Goal: Task Accomplishment & Management: Manage account settings

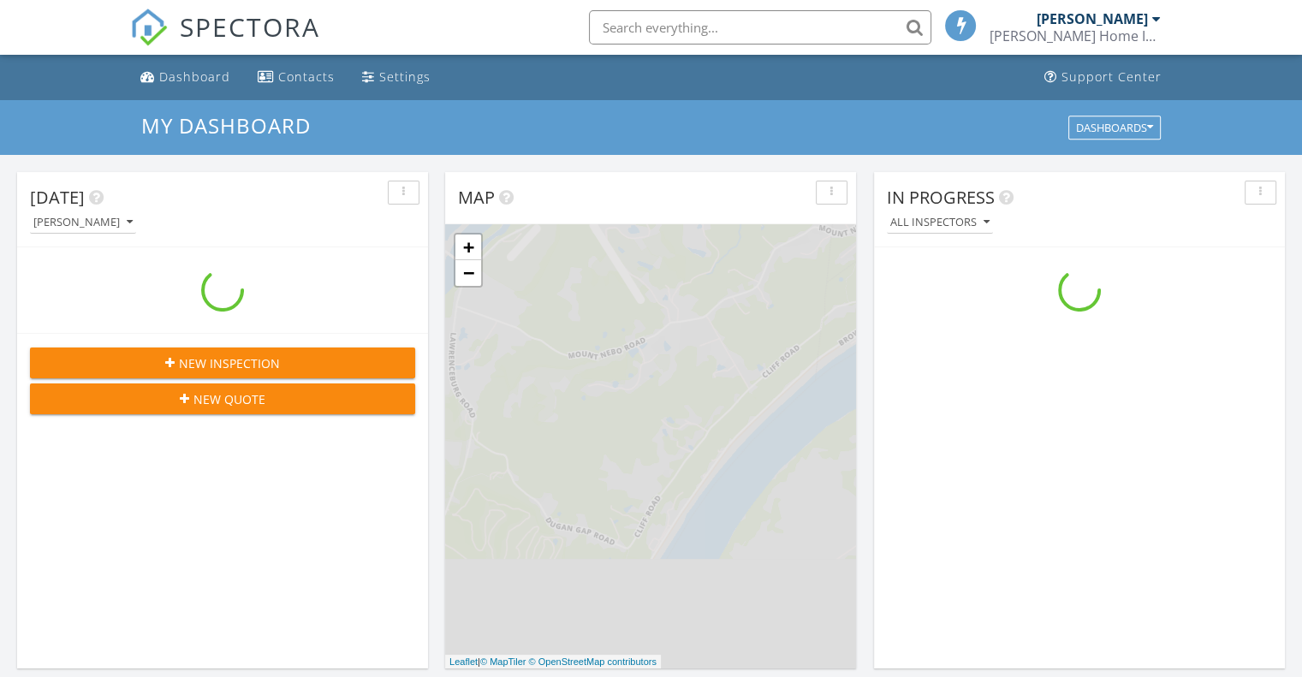
scroll to position [1584, 1328]
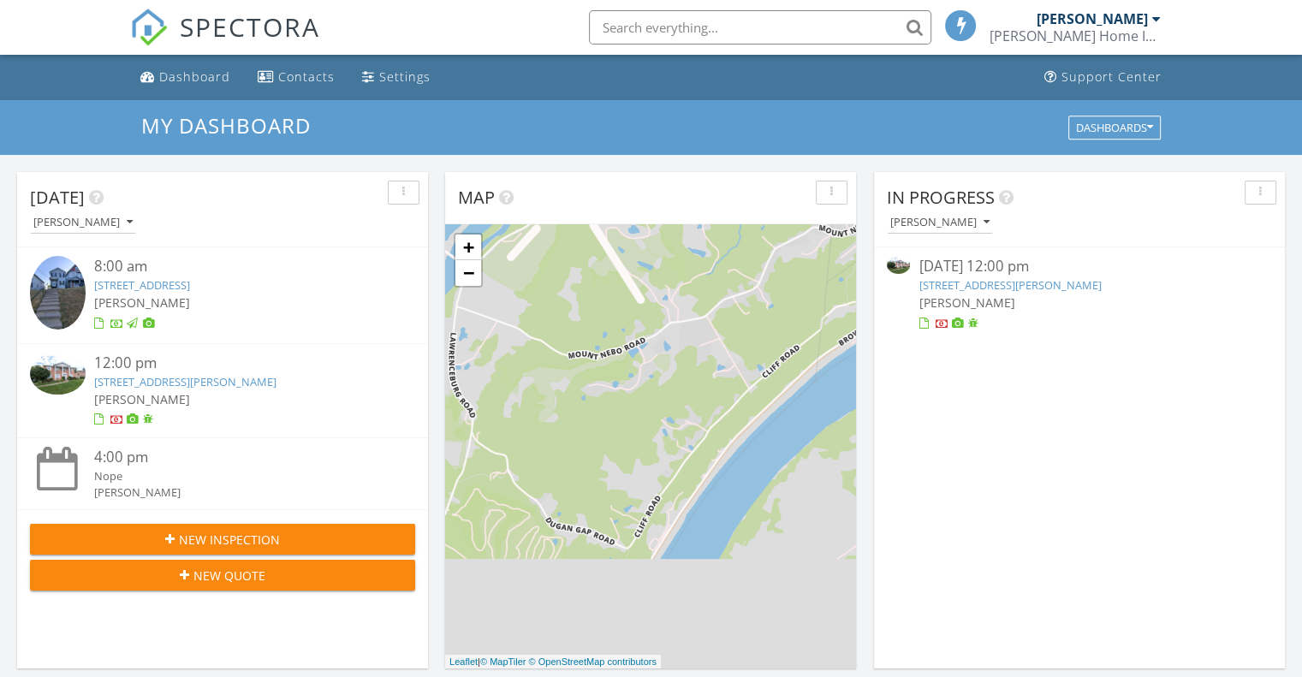
click at [1039, 288] on link "[STREET_ADDRESS][PERSON_NAME]" at bounding box center [1009, 284] width 182 height 15
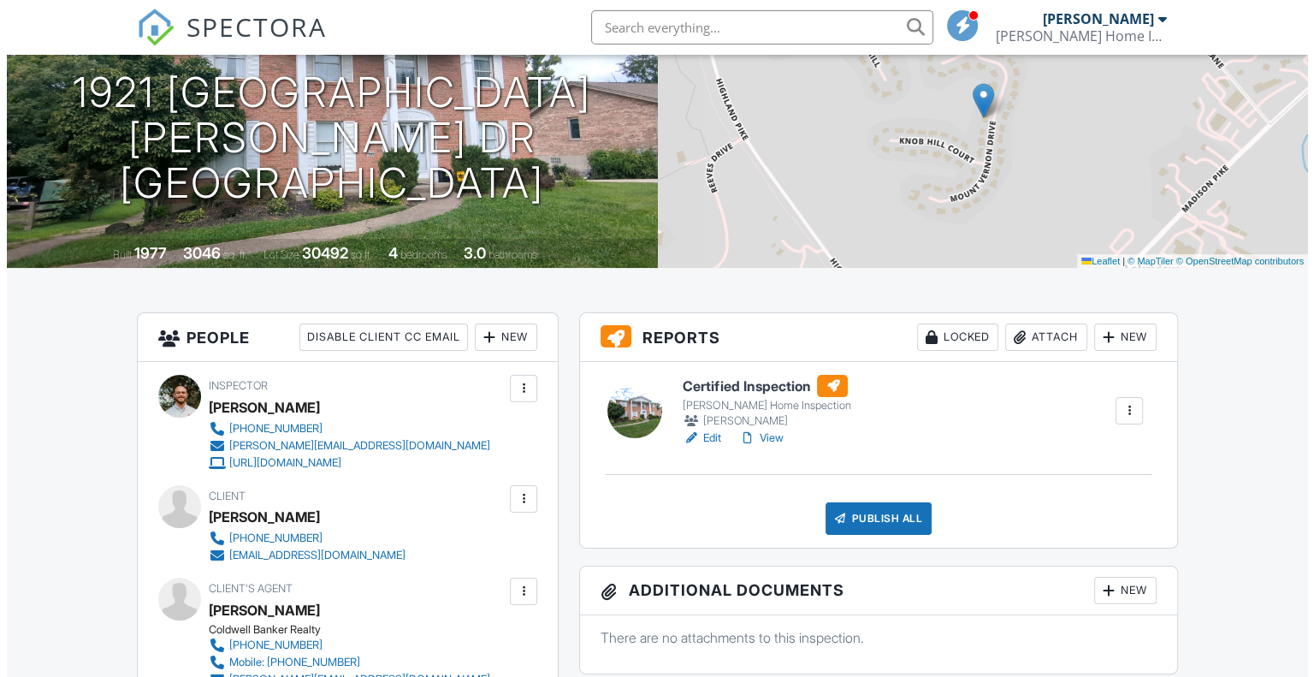
scroll to position [199, 0]
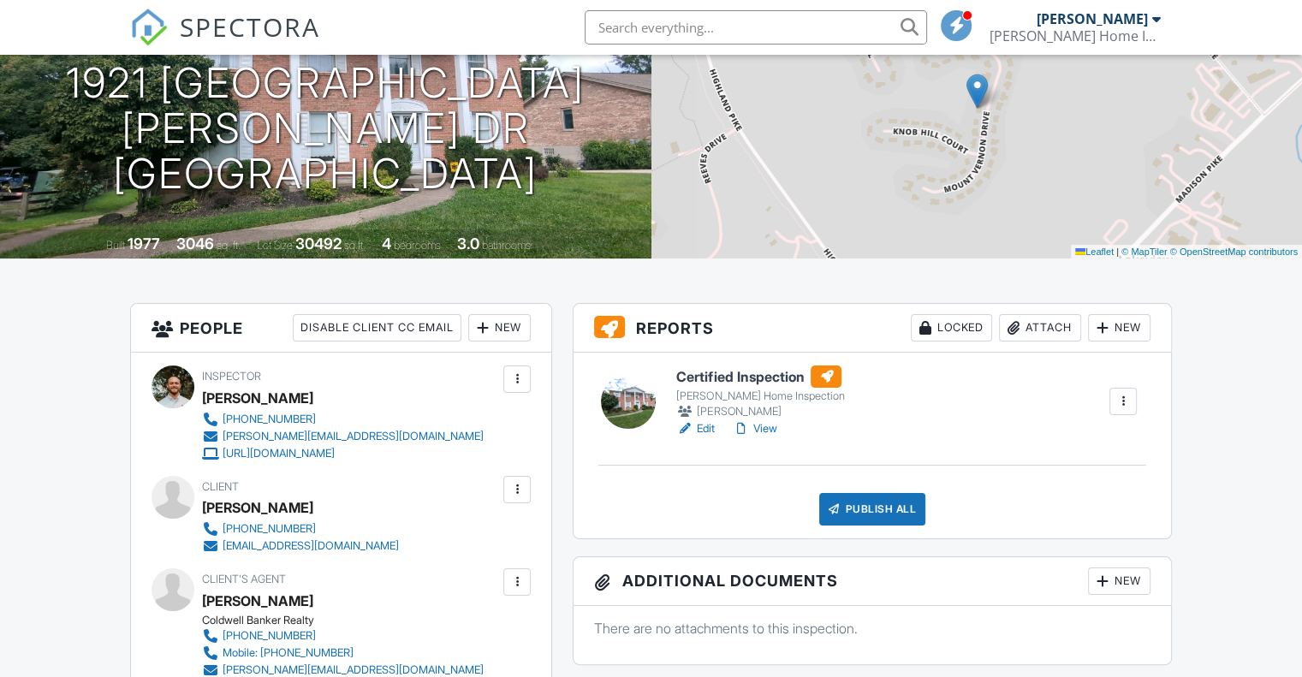
click at [1044, 326] on div "Attach" at bounding box center [1040, 327] width 82 height 27
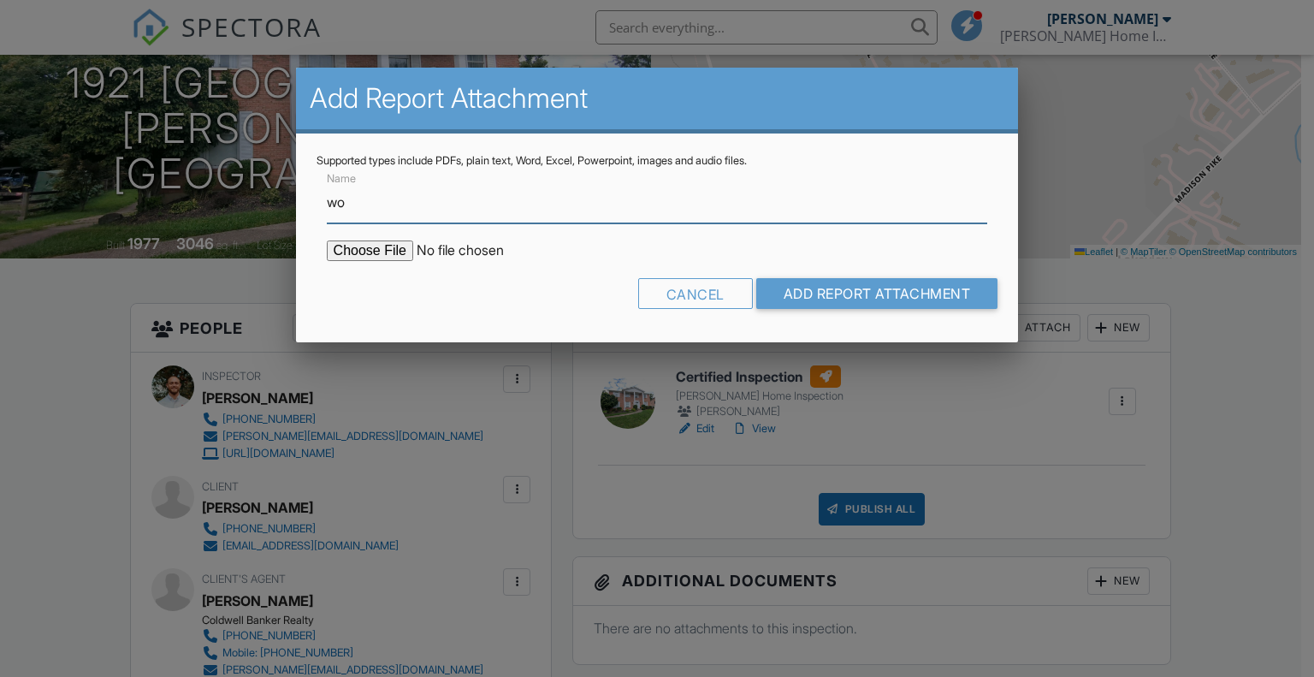
type input "Wood Destroying Insect (WDI) Report"
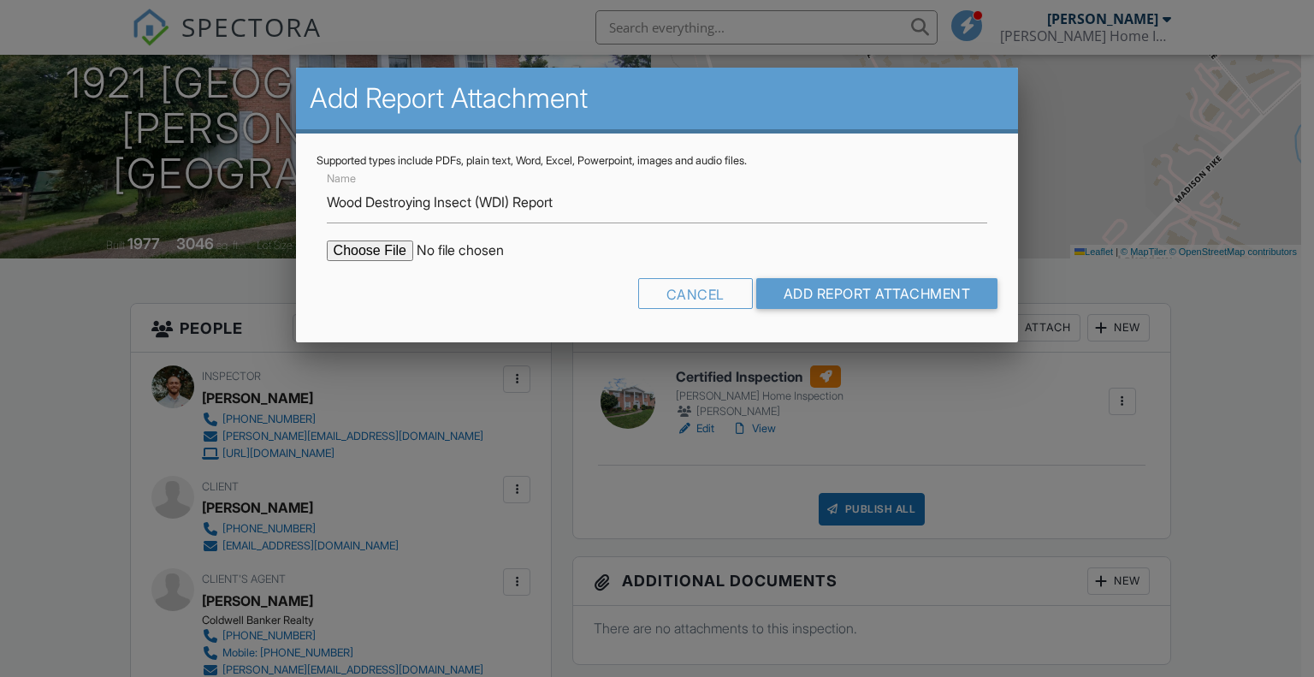
click at [353, 246] on input "file" at bounding box center [472, 250] width 291 height 21
type input "C:\fakepath\Burk WDI.pdf"
click at [810, 291] on input "Add Report Attachment" at bounding box center [877, 293] width 242 height 31
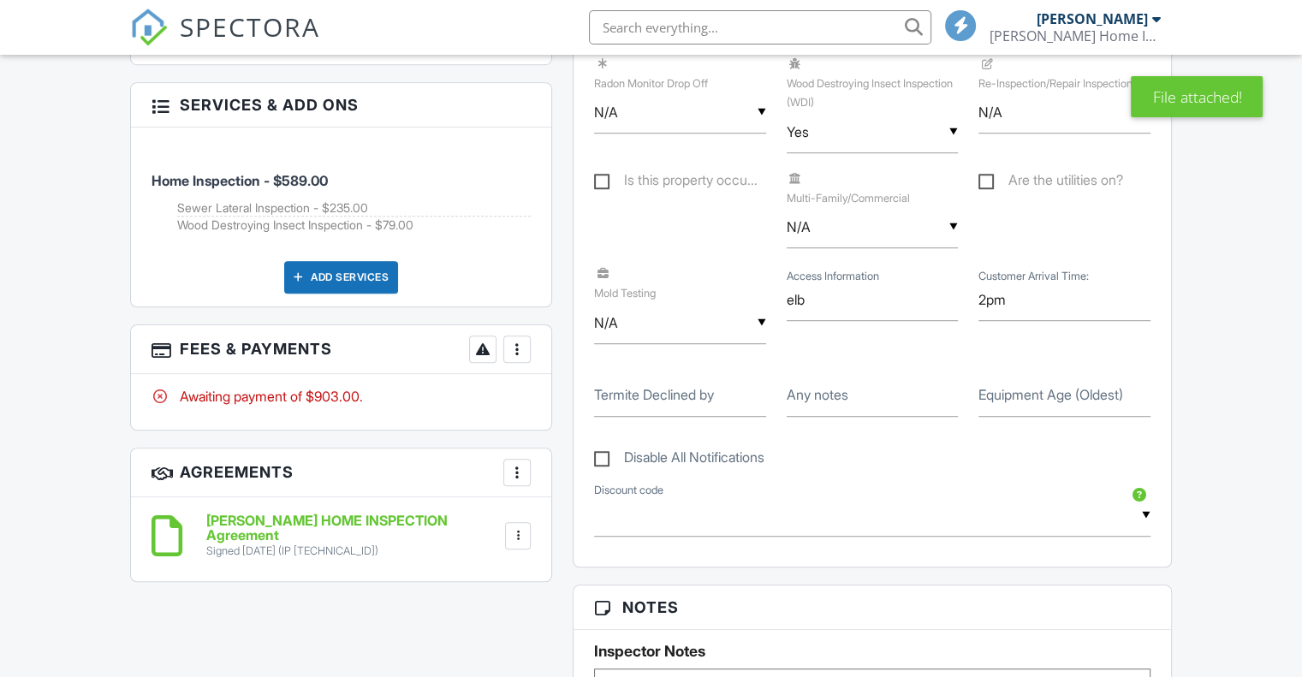
click at [1054, 389] on label "Equipment Age (Oldest)" at bounding box center [1050, 394] width 145 height 19
click at [1054, 389] on input "Equipment Age (Oldest)" at bounding box center [1064, 396] width 172 height 42
type input "2009"
click at [515, 344] on div at bounding box center [516, 349] width 17 height 17
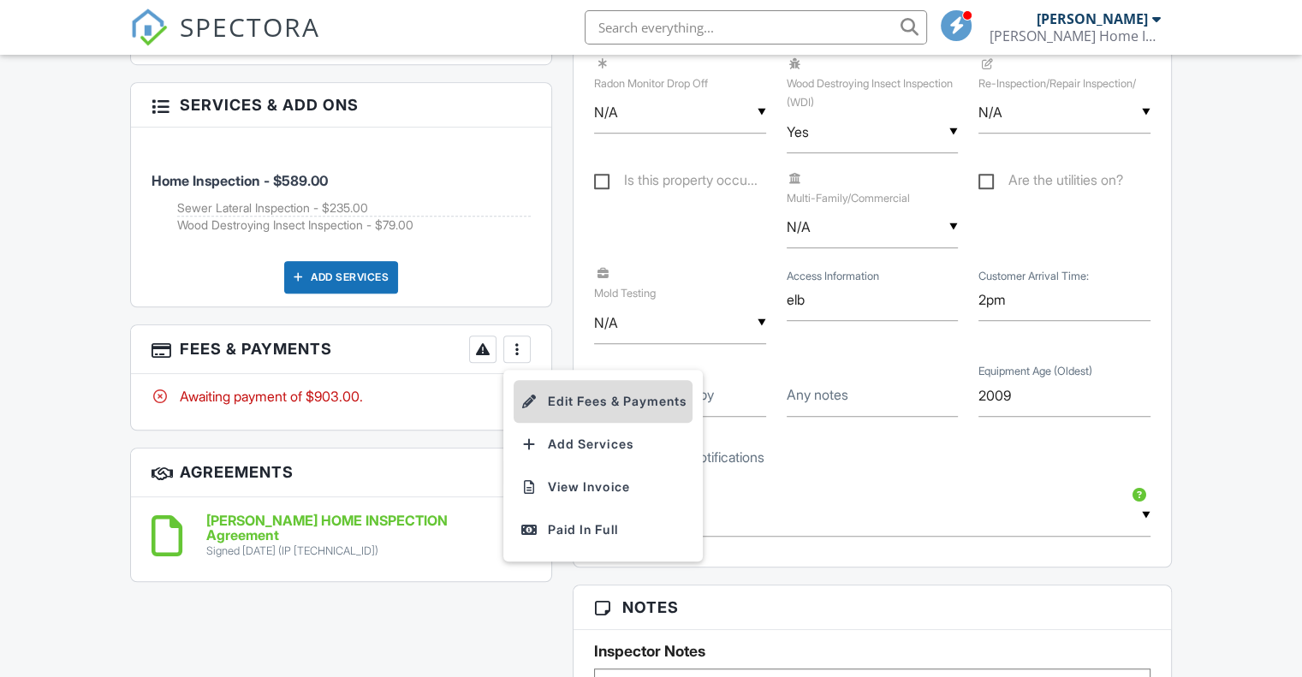
click at [551, 400] on li "Edit Fees & Payments" at bounding box center [602, 401] width 179 height 43
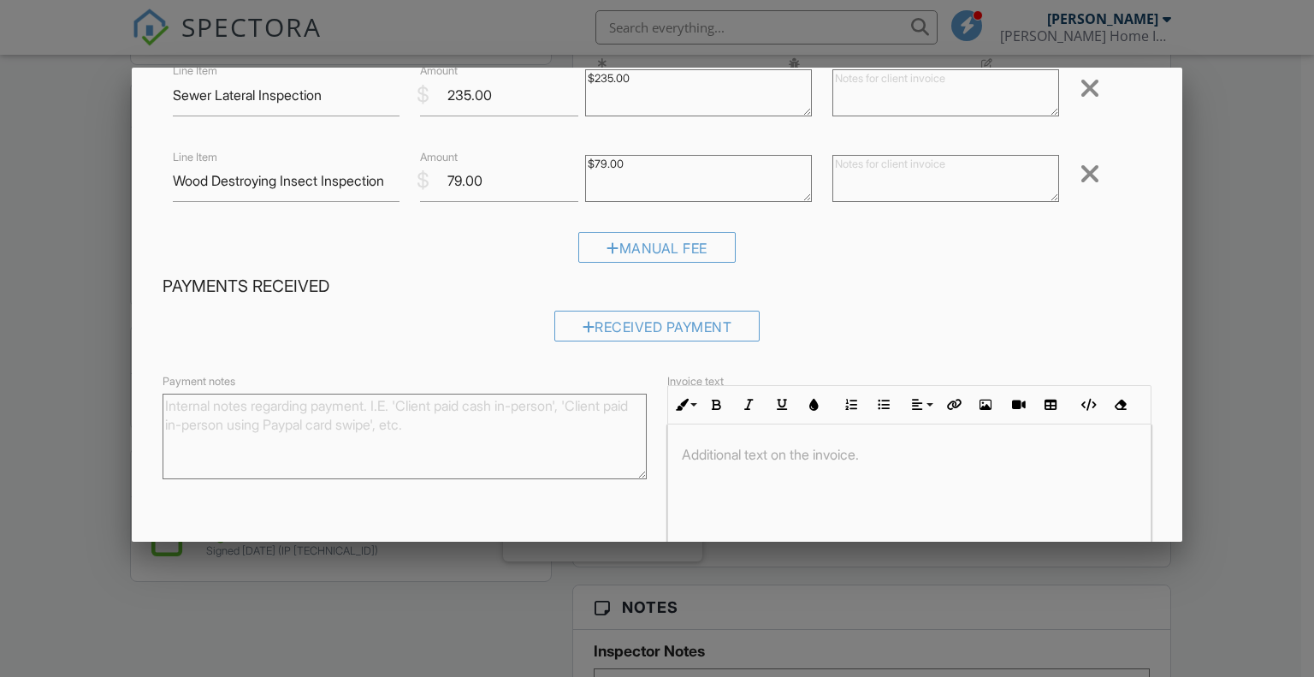
scroll to position [230, 0]
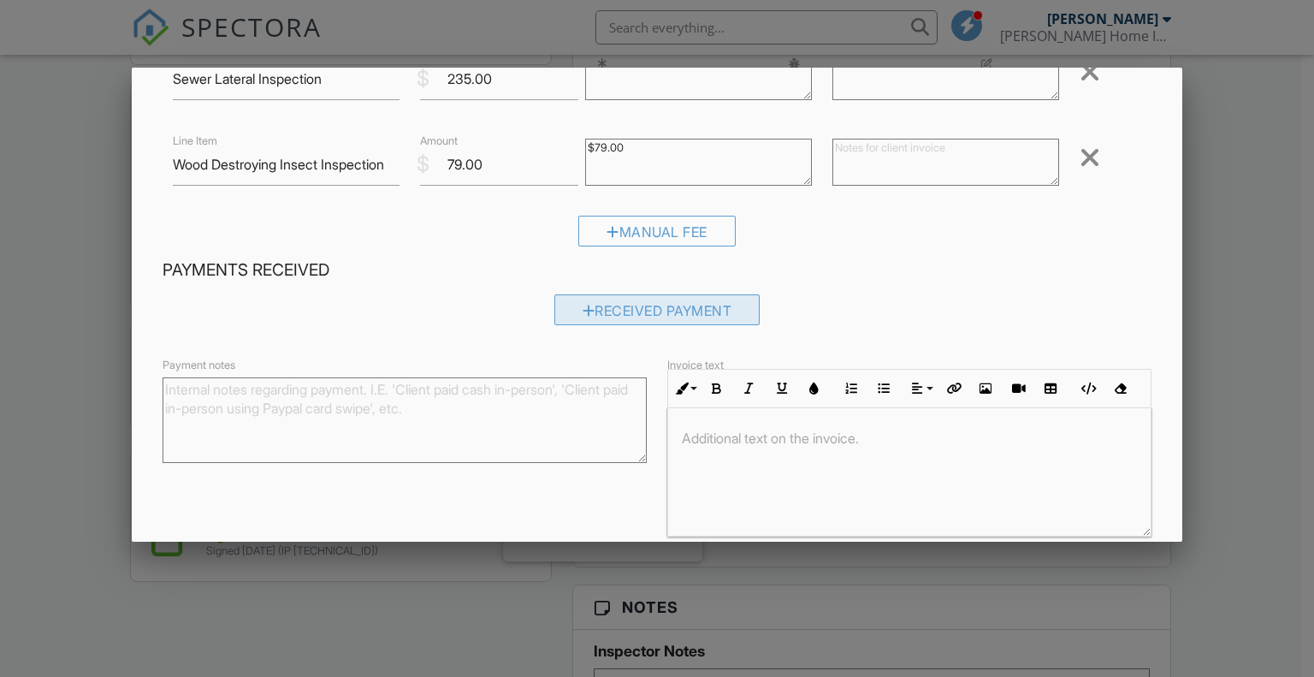
click at [671, 299] on div "Received Payment" at bounding box center [658, 309] width 206 height 31
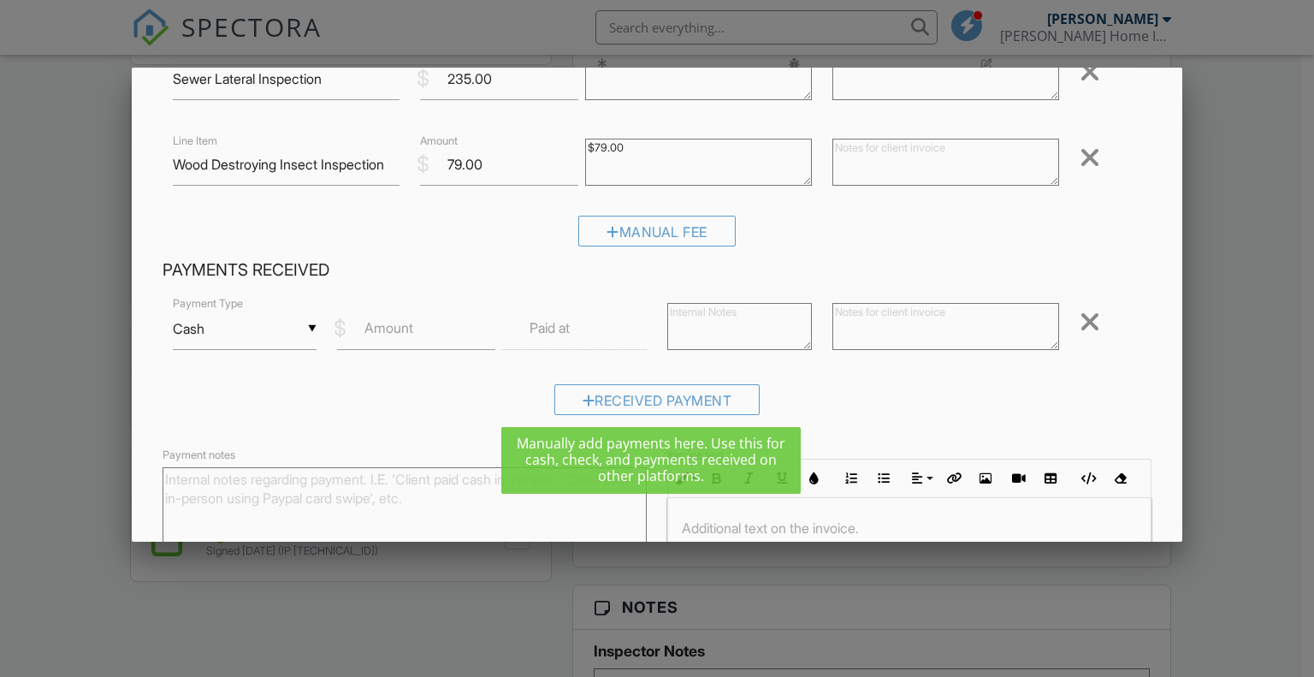
click at [272, 332] on input "Cash" at bounding box center [245, 329] width 145 height 42
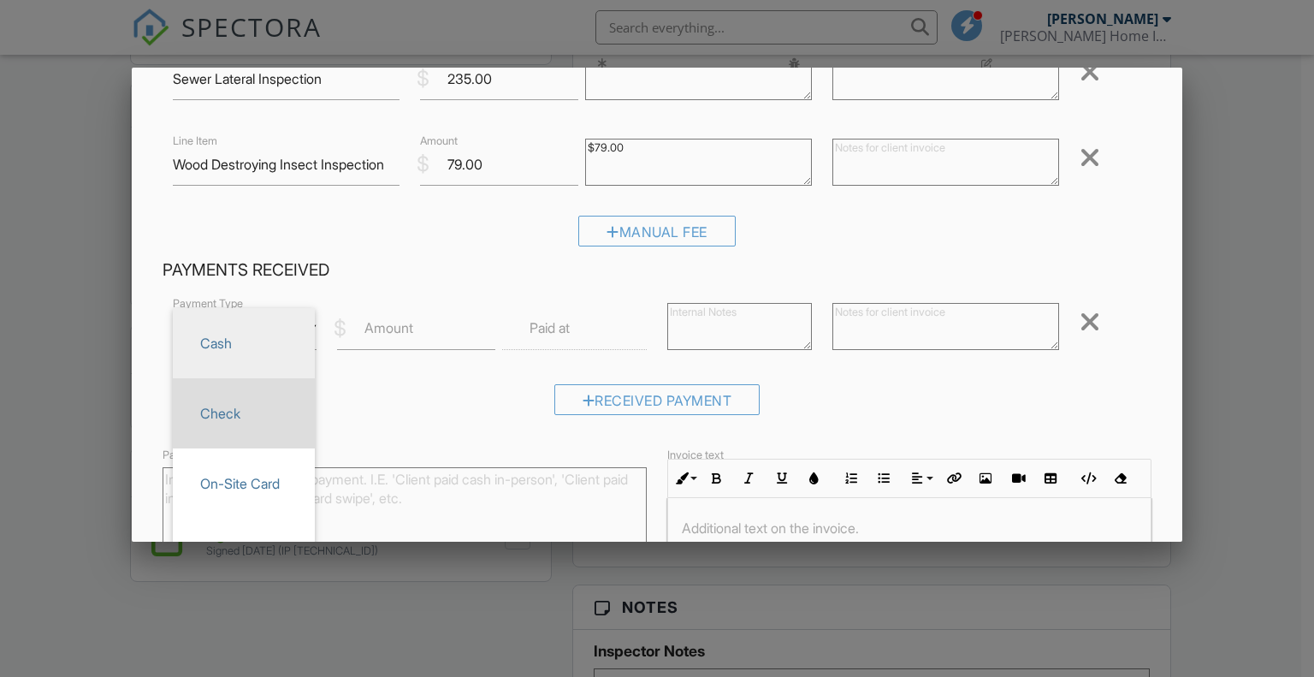
click at [203, 419] on span "Check" at bounding box center [244, 413] width 115 height 43
type input "Check"
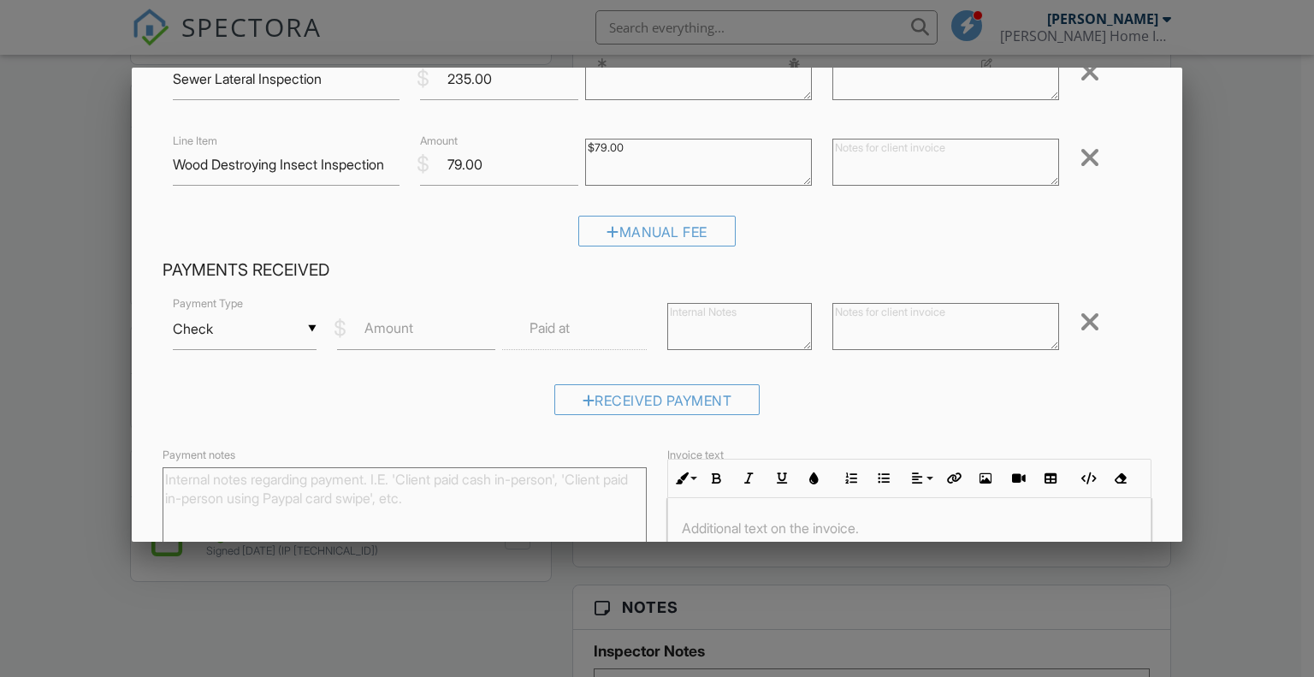
click at [401, 325] on label "Amount" at bounding box center [389, 327] width 49 height 19
click at [401, 325] on input "Amount" at bounding box center [416, 329] width 158 height 42
type input "903"
click at [537, 329] on label "Paid at" at bounding box center [550, 327] width 40 height 19
click at [538, 334] on label "Paid at" at bounding box center [550, 327] width 40 height 19
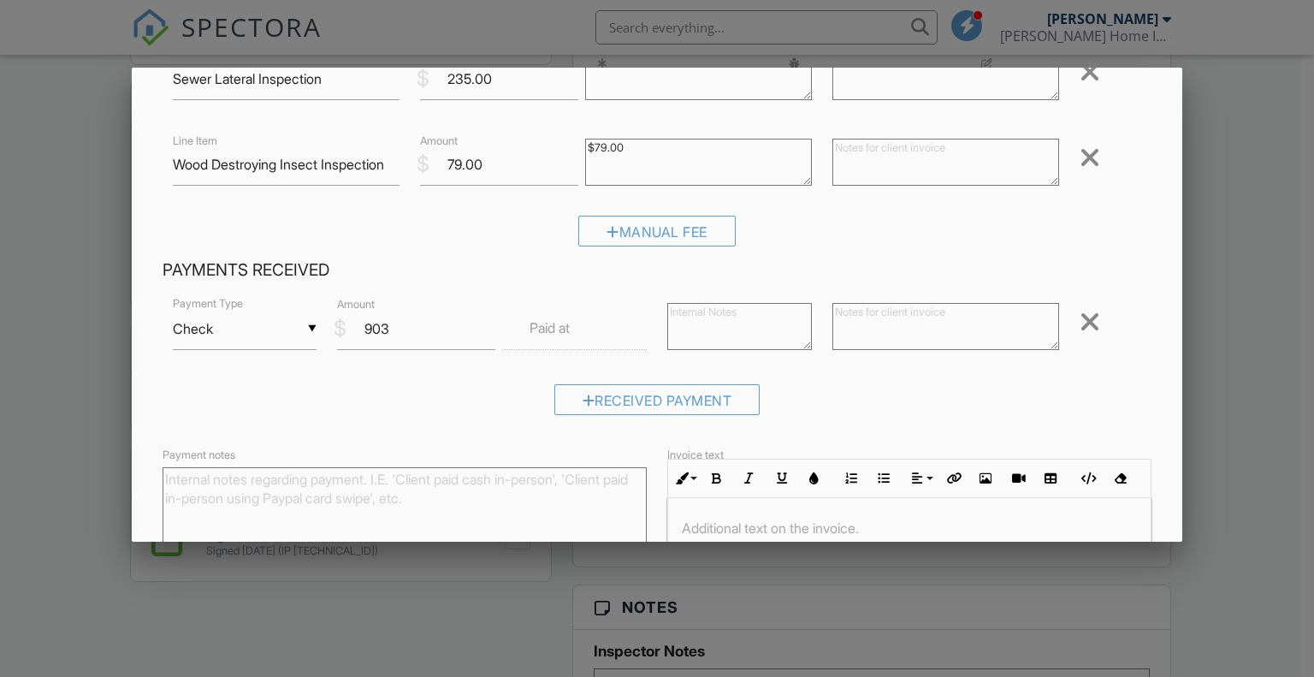
click at [536, 342] on body "SPECTORA Stephen Zumdick Gerard Home Inspection Role: Inspector Change Role Das…" at bounding box center [651, 342] width 1302 height 2939
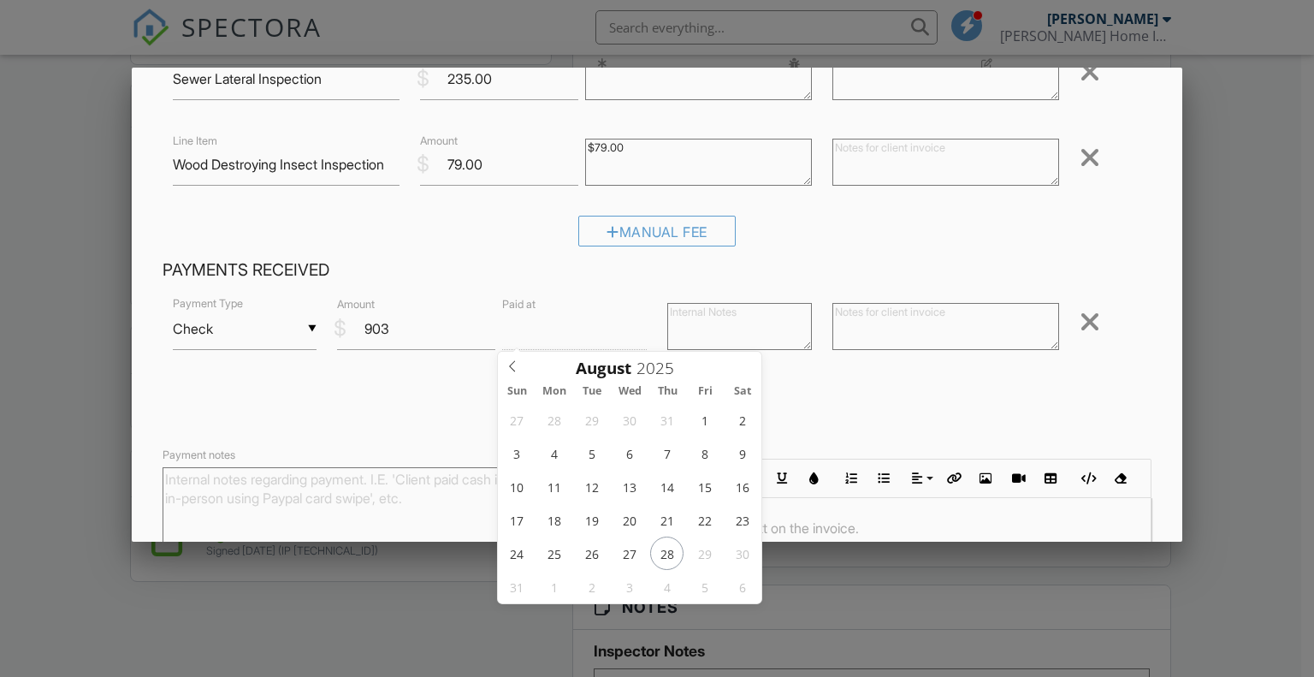
click at [682, 561] on div "27 28 29 30 31 1 2 3 4 5 6 7 8 9 10 11 12 13 14 15 16 17 18 19 20 21 22 23 24 2…" at bounding box center [630, 503] width 264 height 200
type input "[DATE] 12:00 PM"
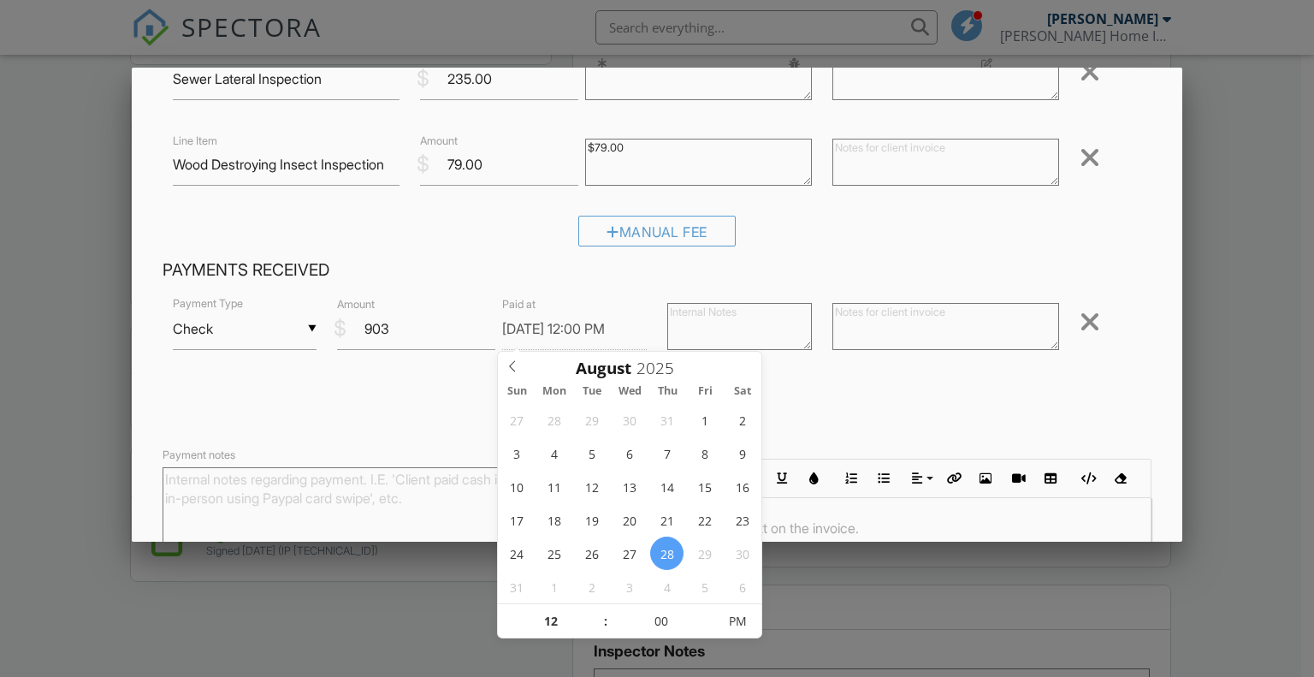
click at [1083, 424] on div "Received Payment" at bounding box center [658, 406] width 990 height 44
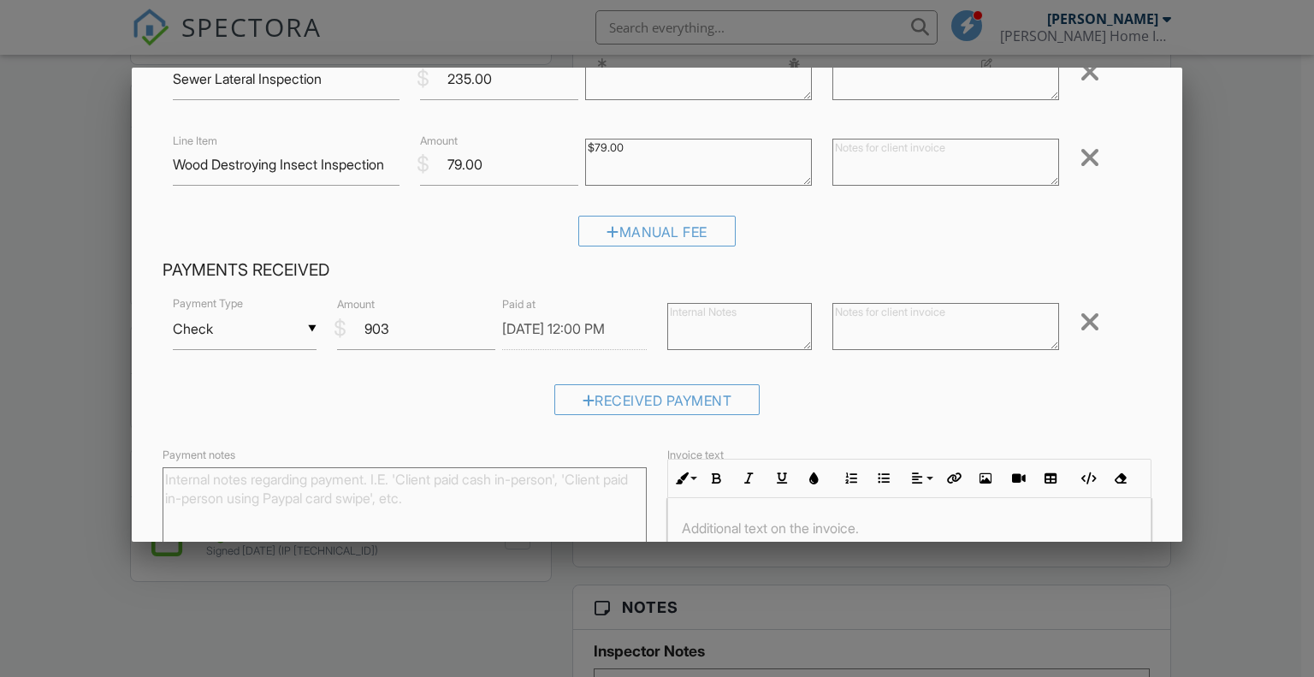
scroll to position [395, 0]
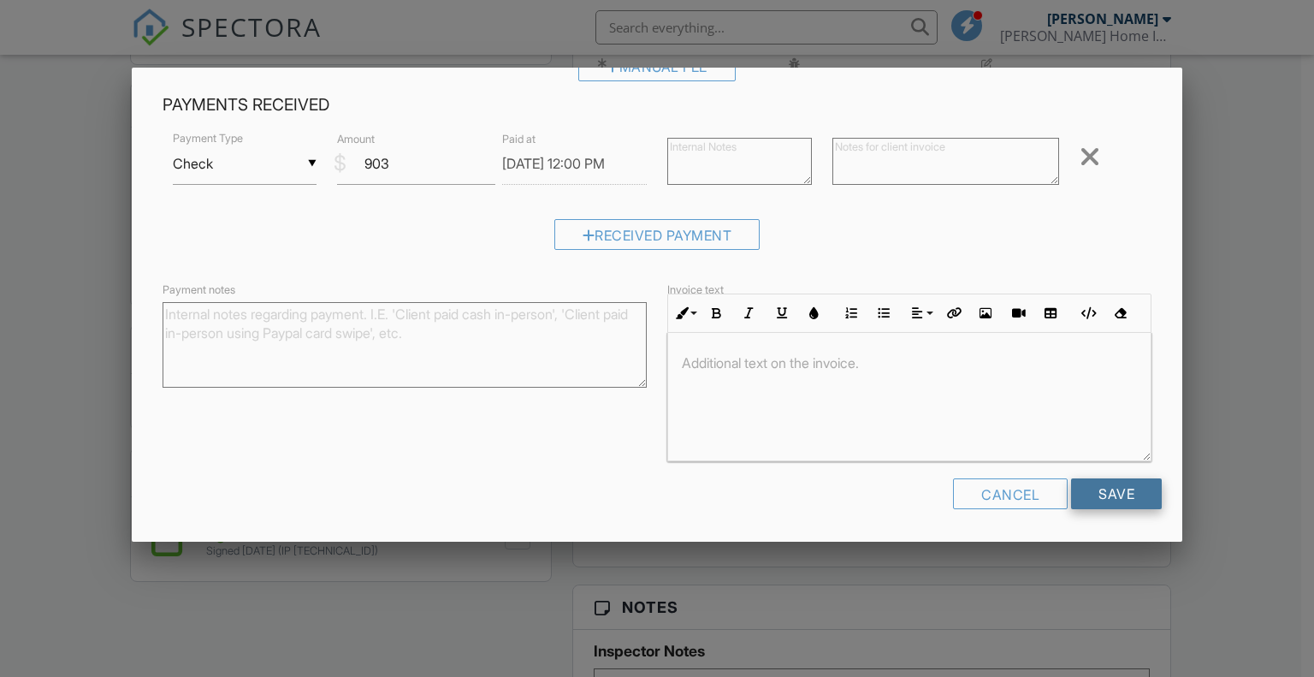
click at [1118, 488] on input "Save" at bounding box center [1116, 493] width 91 height 31
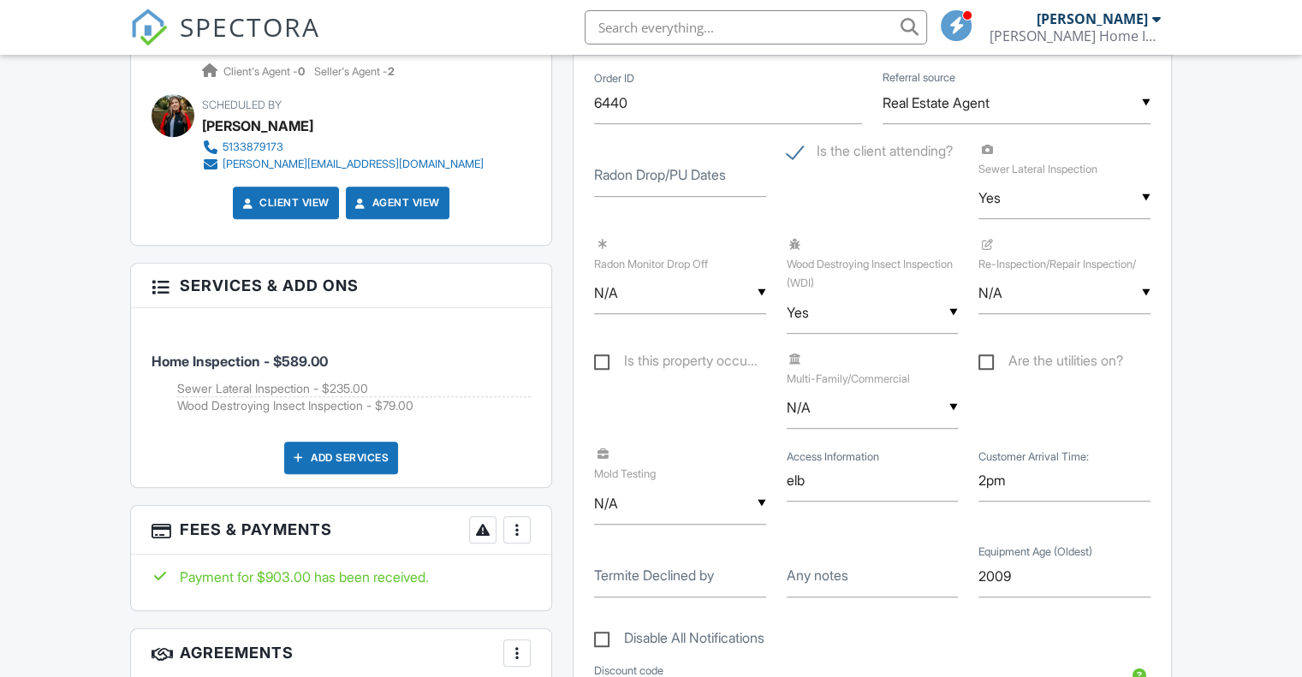
scroll to position [958, 0]
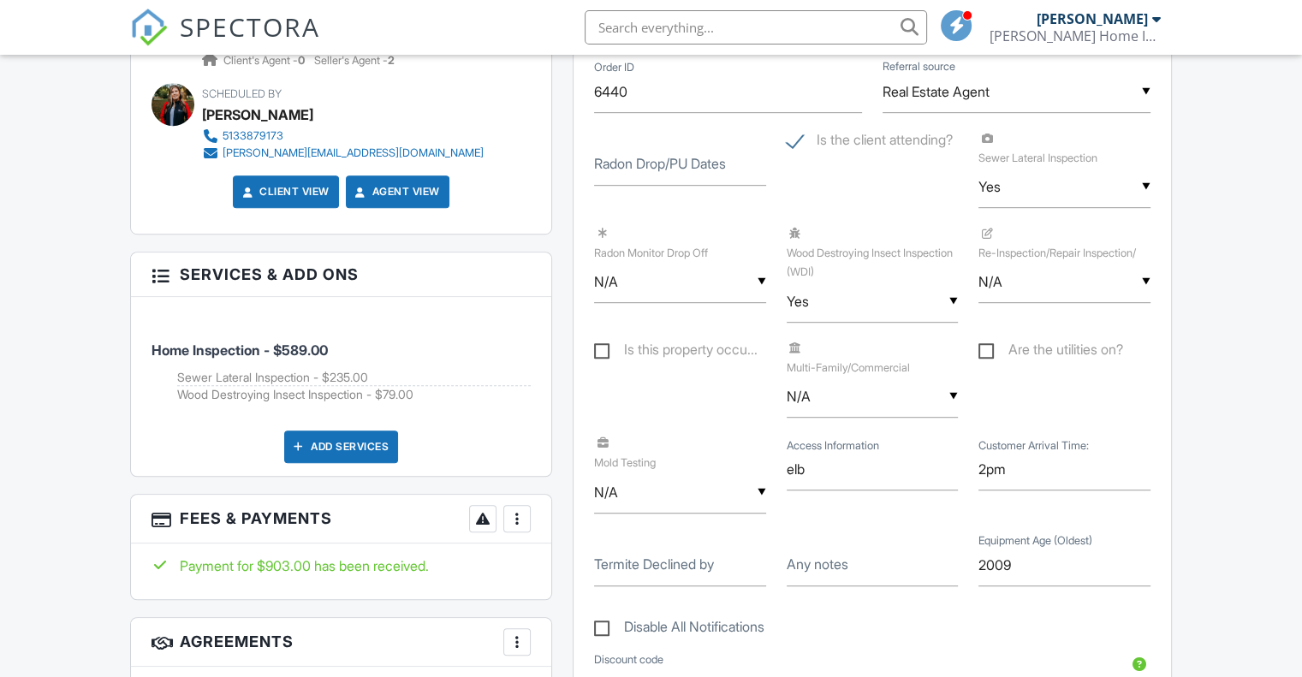
click at [513, 522] on div at bounding box center [516, 518] width 17 height 17
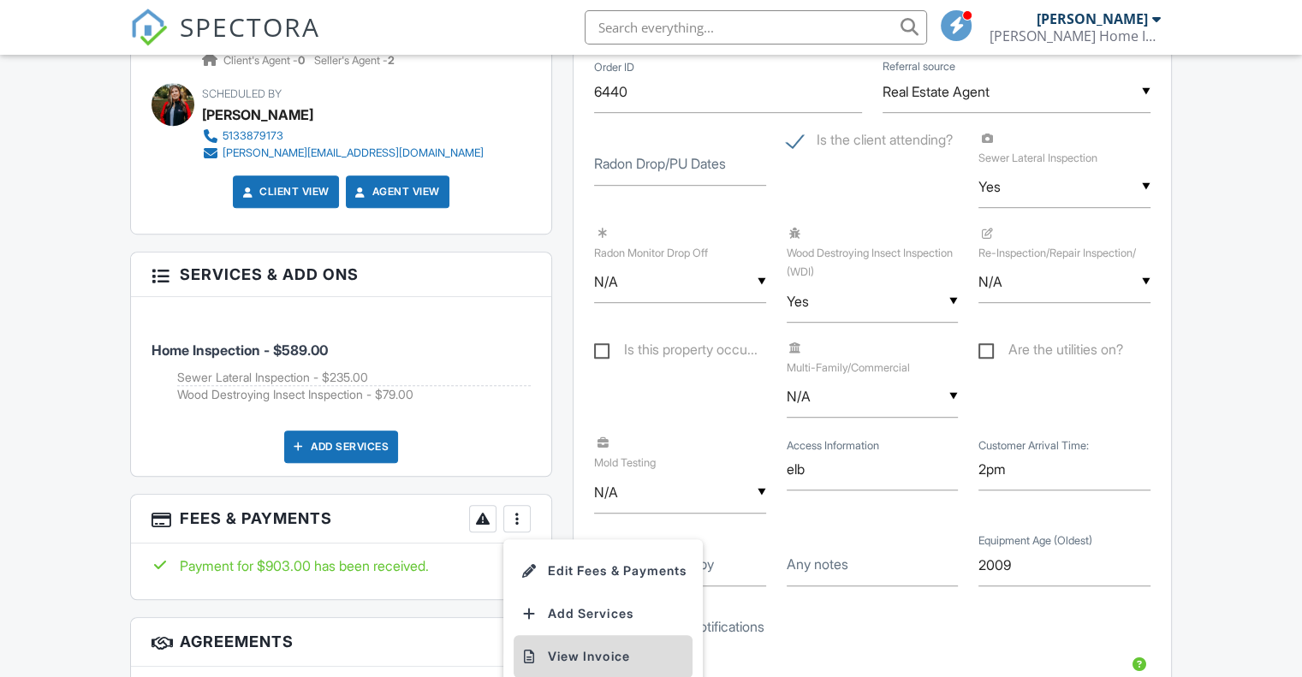
click at [534, 661] on div at bounding box center [528, 656] width 17 height 17
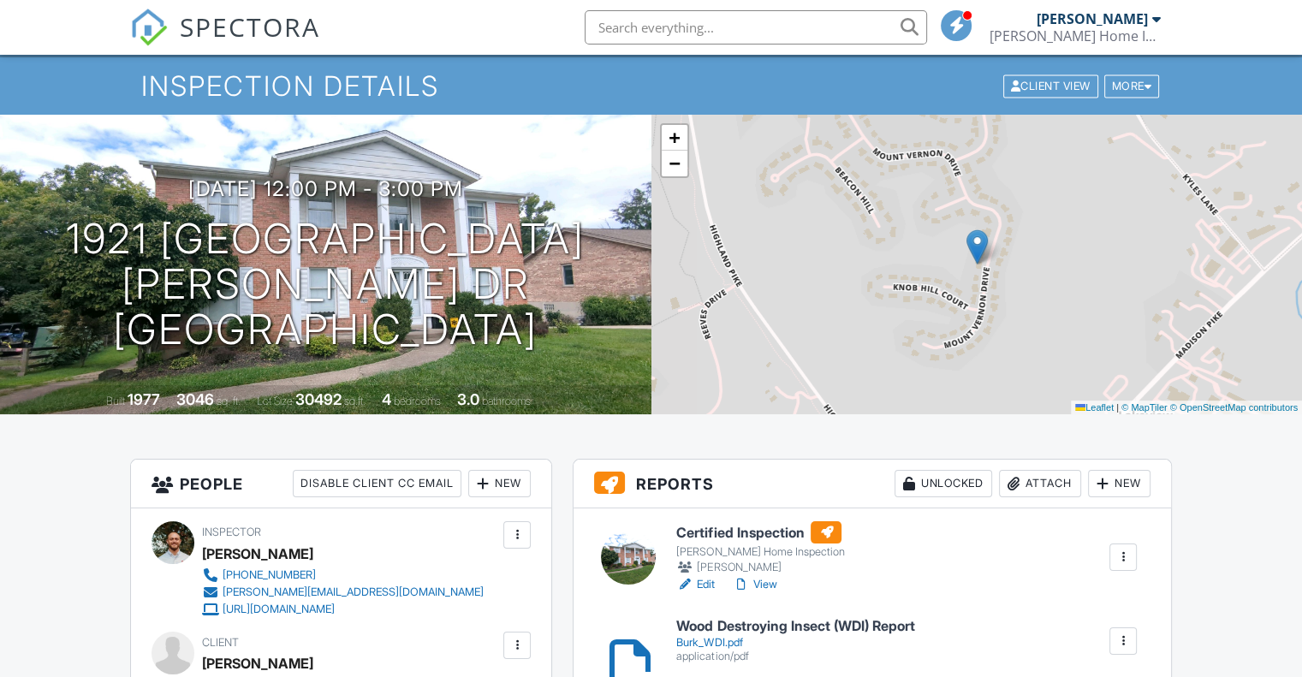
scroll to position [0, 0]
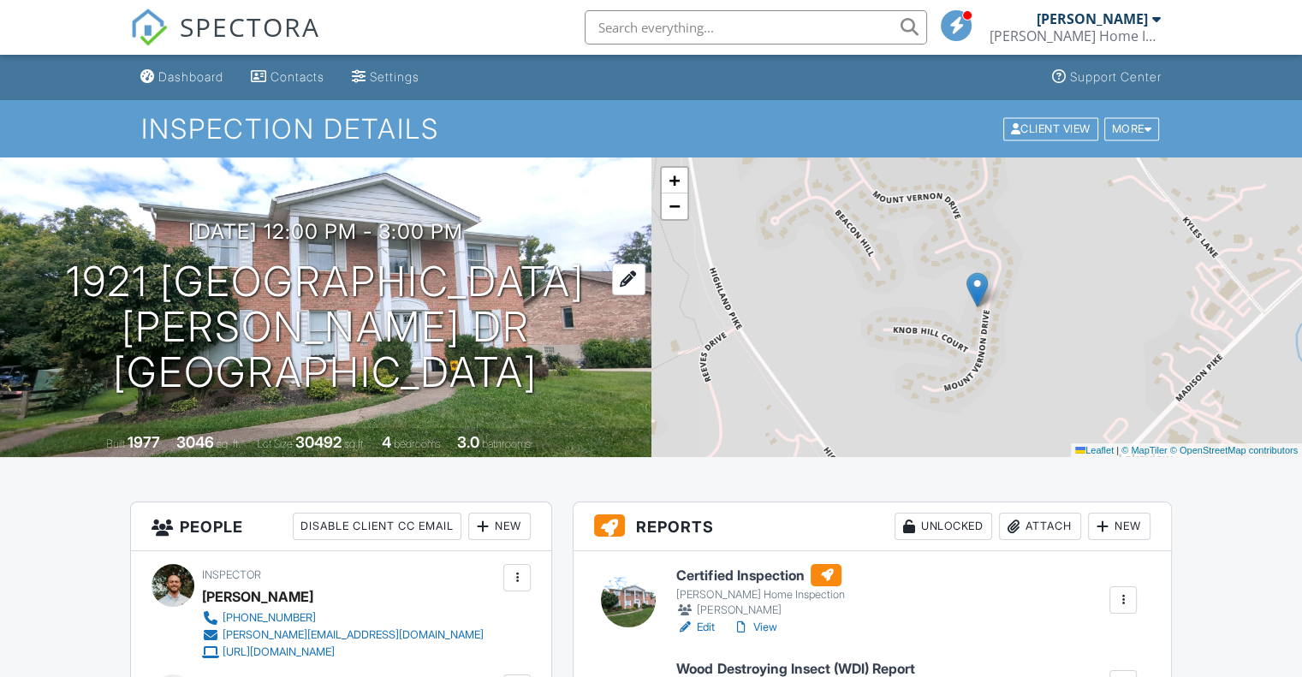
click at [154, 292] on h1 "1921 Mt Vernon Dr Covington, KY 41011" at bounding box center [325, 326] width 596 height 135
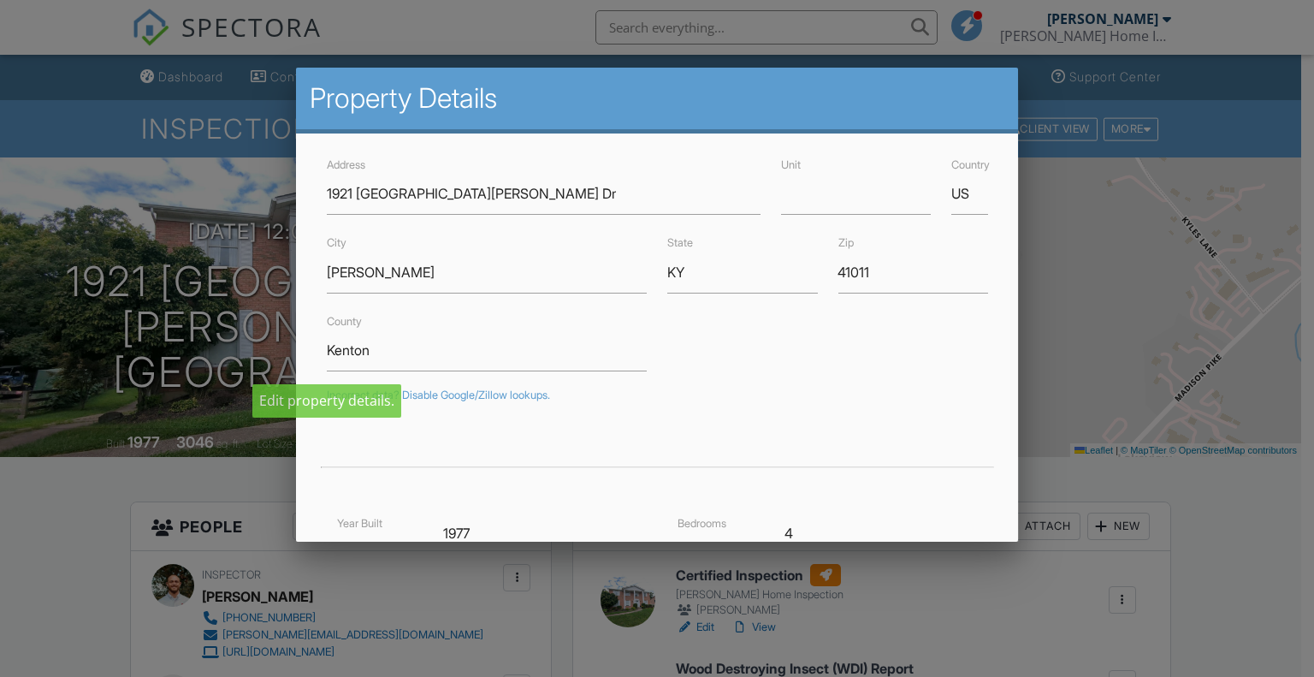
click at [82, 517] on div at bounding box center [657, 337] width 1314 height 846
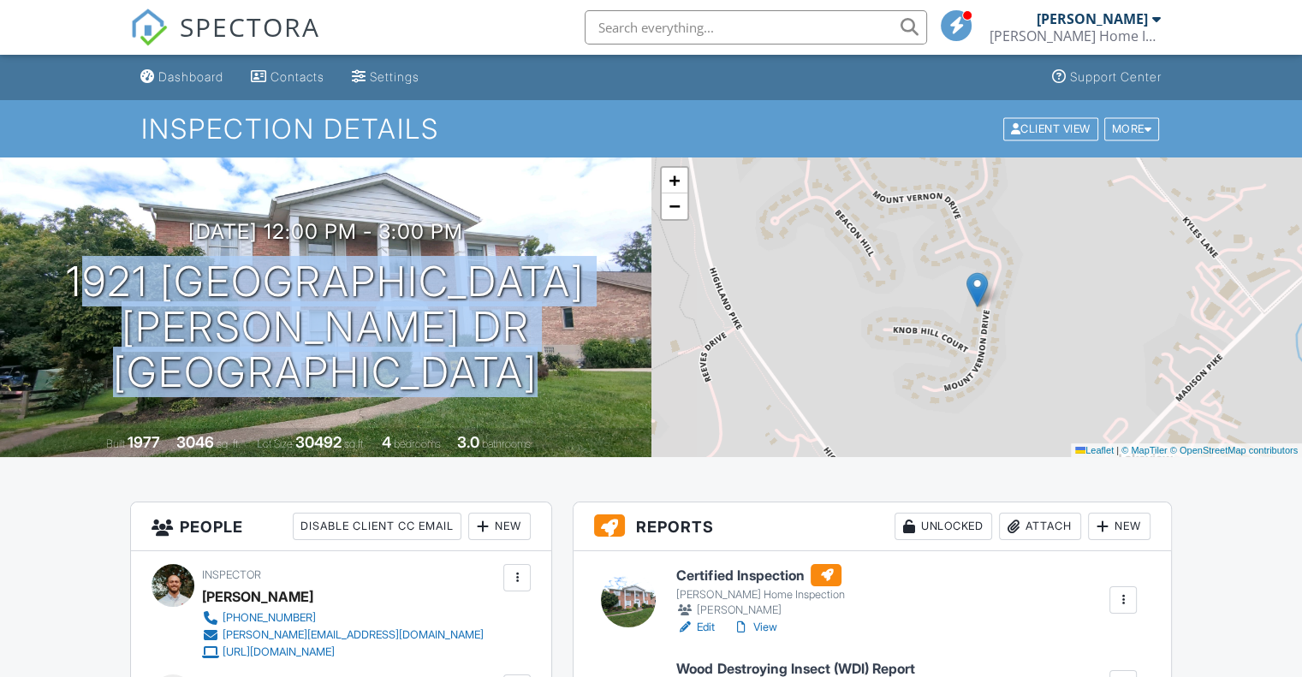
copy div "1921 Mt Vernon Dr Covington, KY 41011"
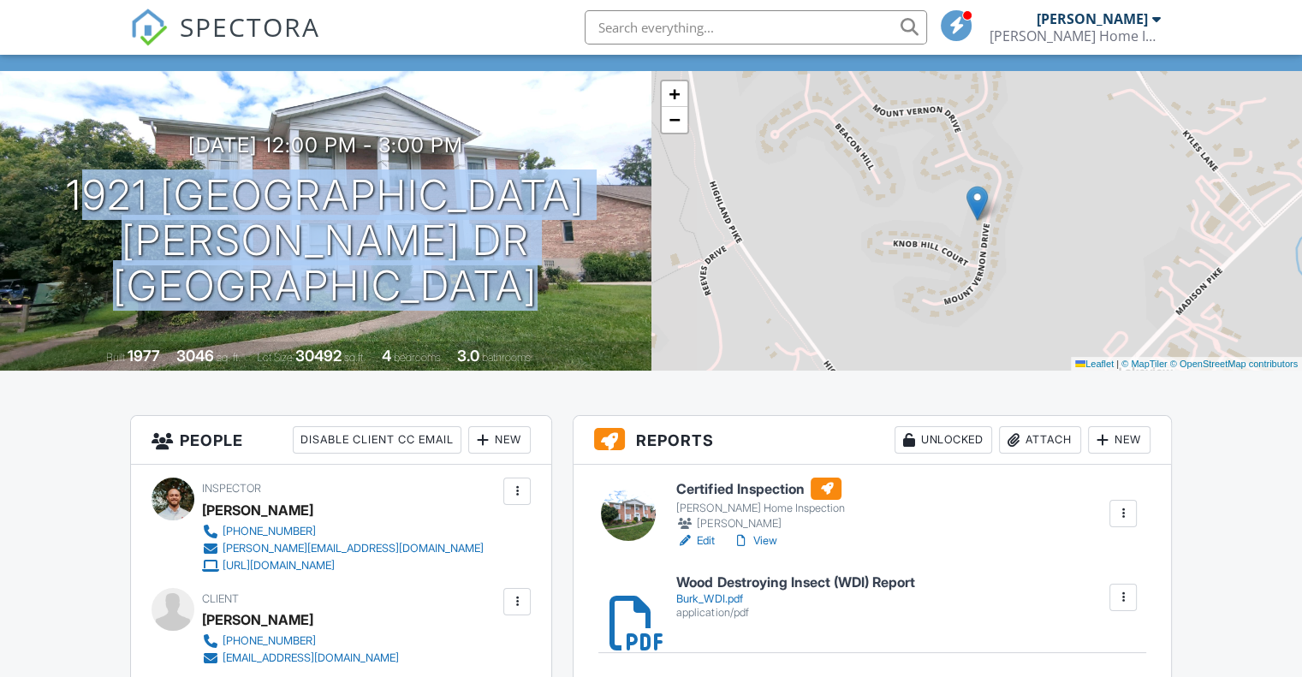
scroll to position [96, 0]
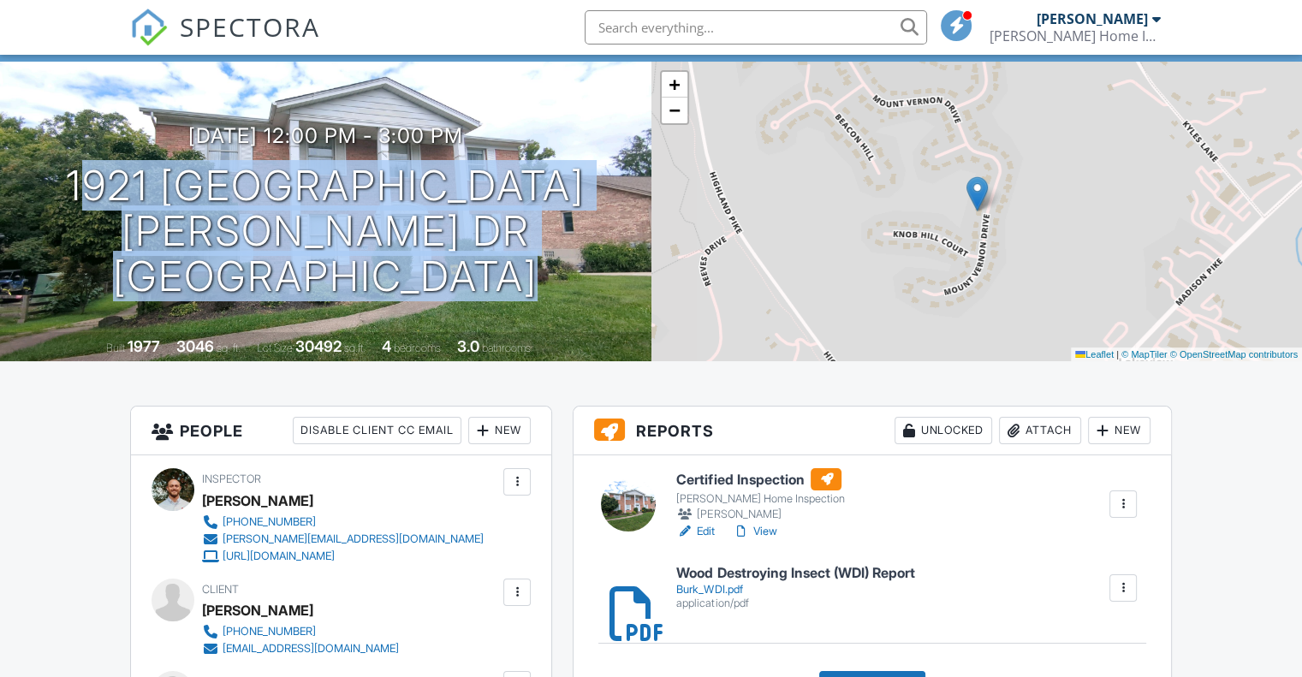
click at [690, 534] on div at bounding box center [684, 531] width 17 height 17
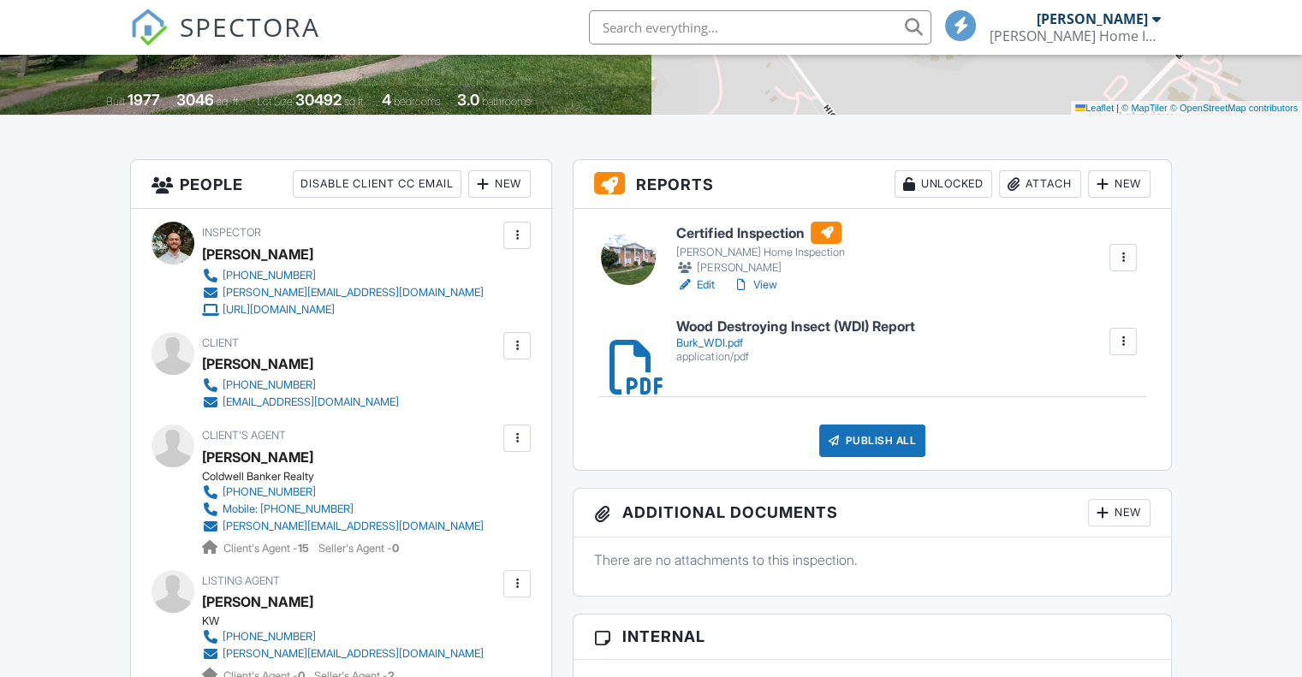
click at [285, 407] on div "[EMAIL_ADDRESS][DOMAIN_NAME]" at bounding box center [310, 402] width 176 height 14
click at [917, 425] on div "Publish All" at bounding box center [872, 440] width 107 height 33
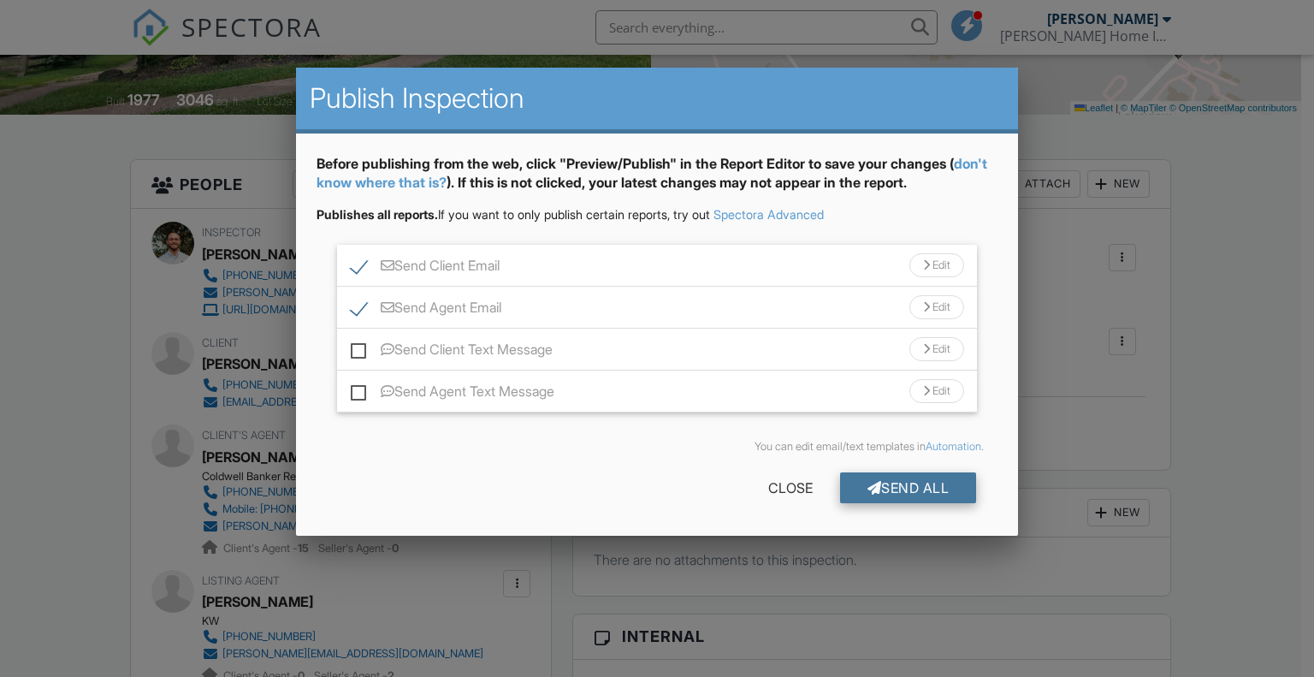
click at [904, 483] on div "Send All" at bounding box center [908, 487] width 137 height 31
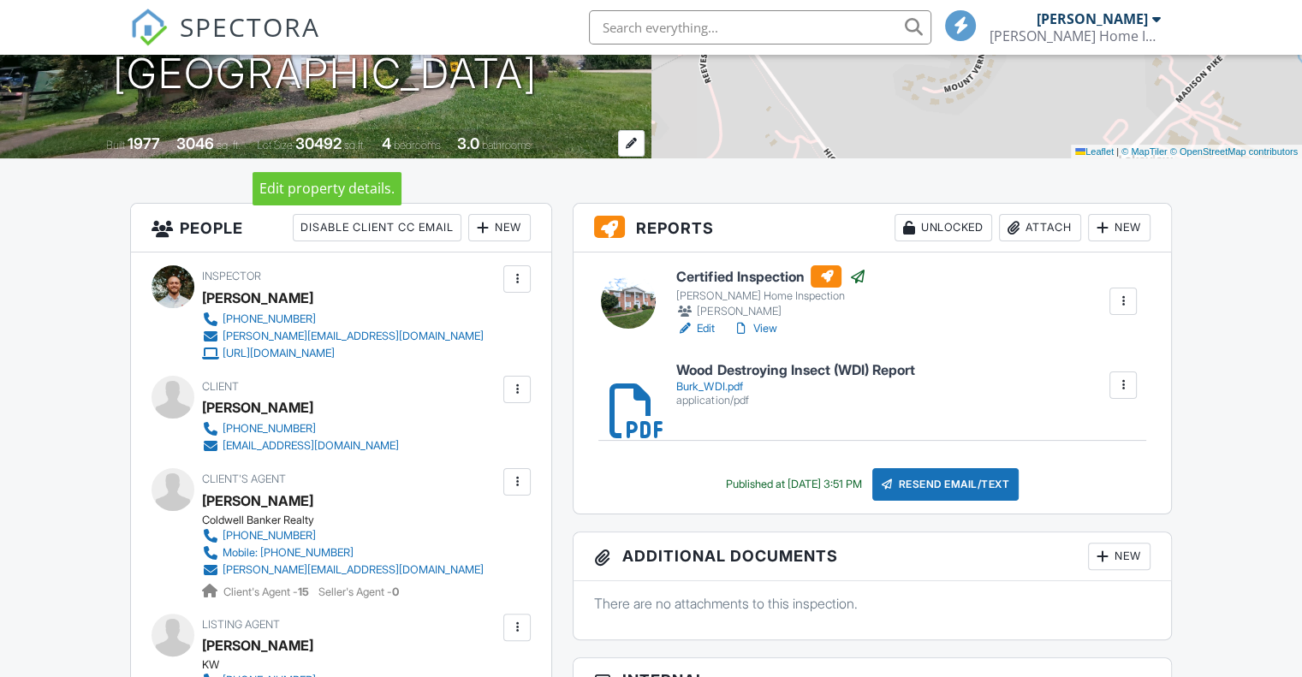
scroll to position [342, 0]
